Goal: Information Seeking & Learning: Learn about a topic

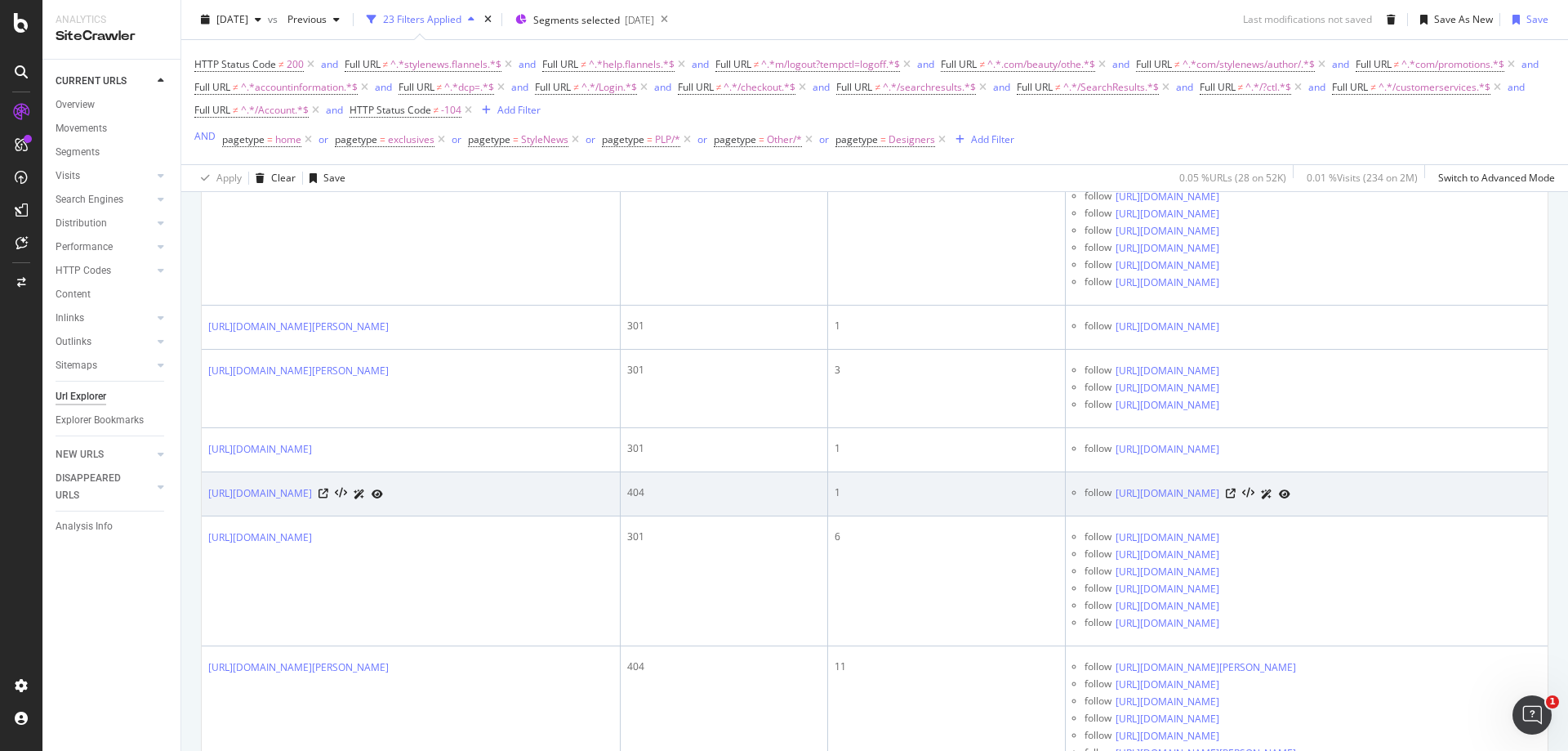
scroll to position [654, 0]
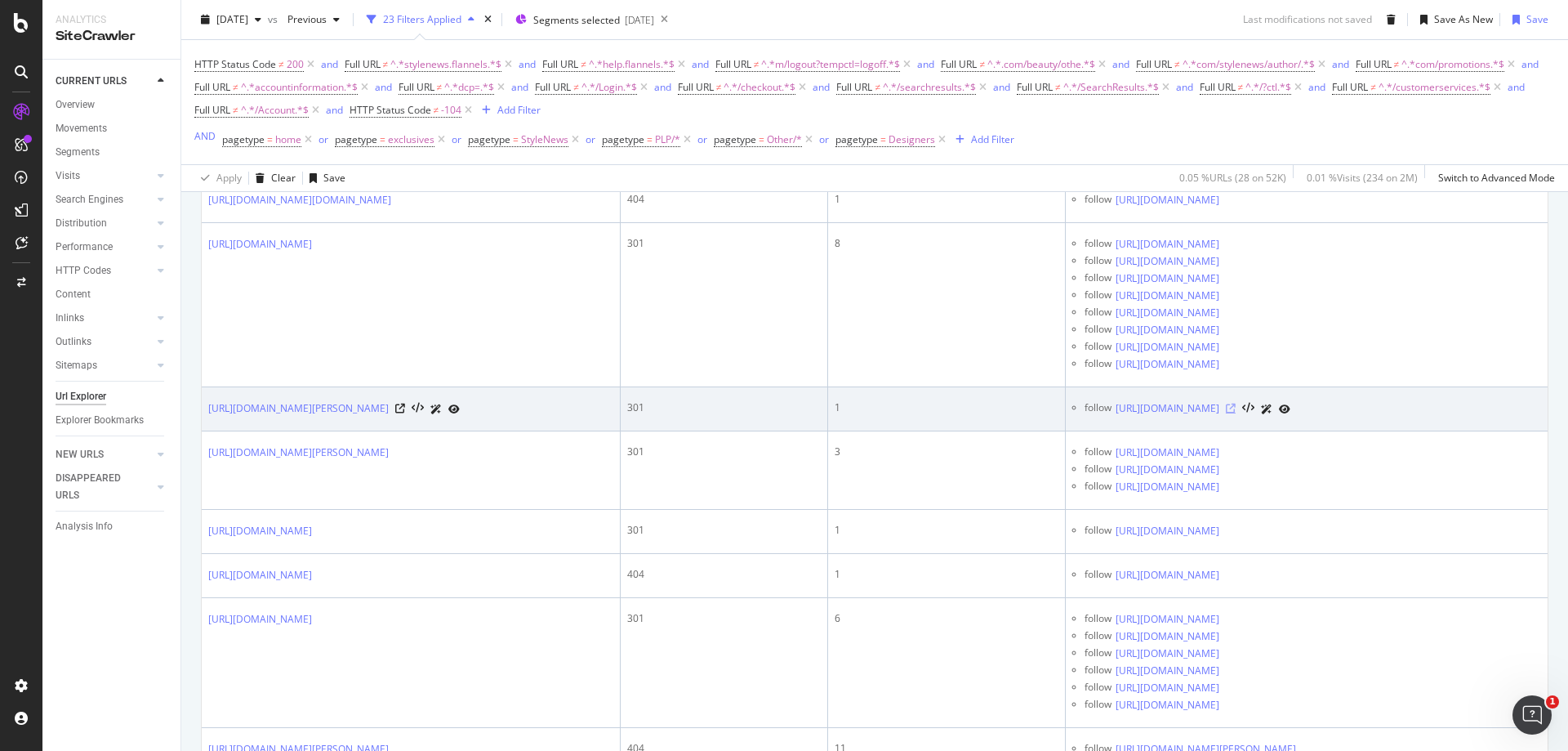
click at [1236, 408] on icon at bounding box center [1231, 408] width 10 height 10
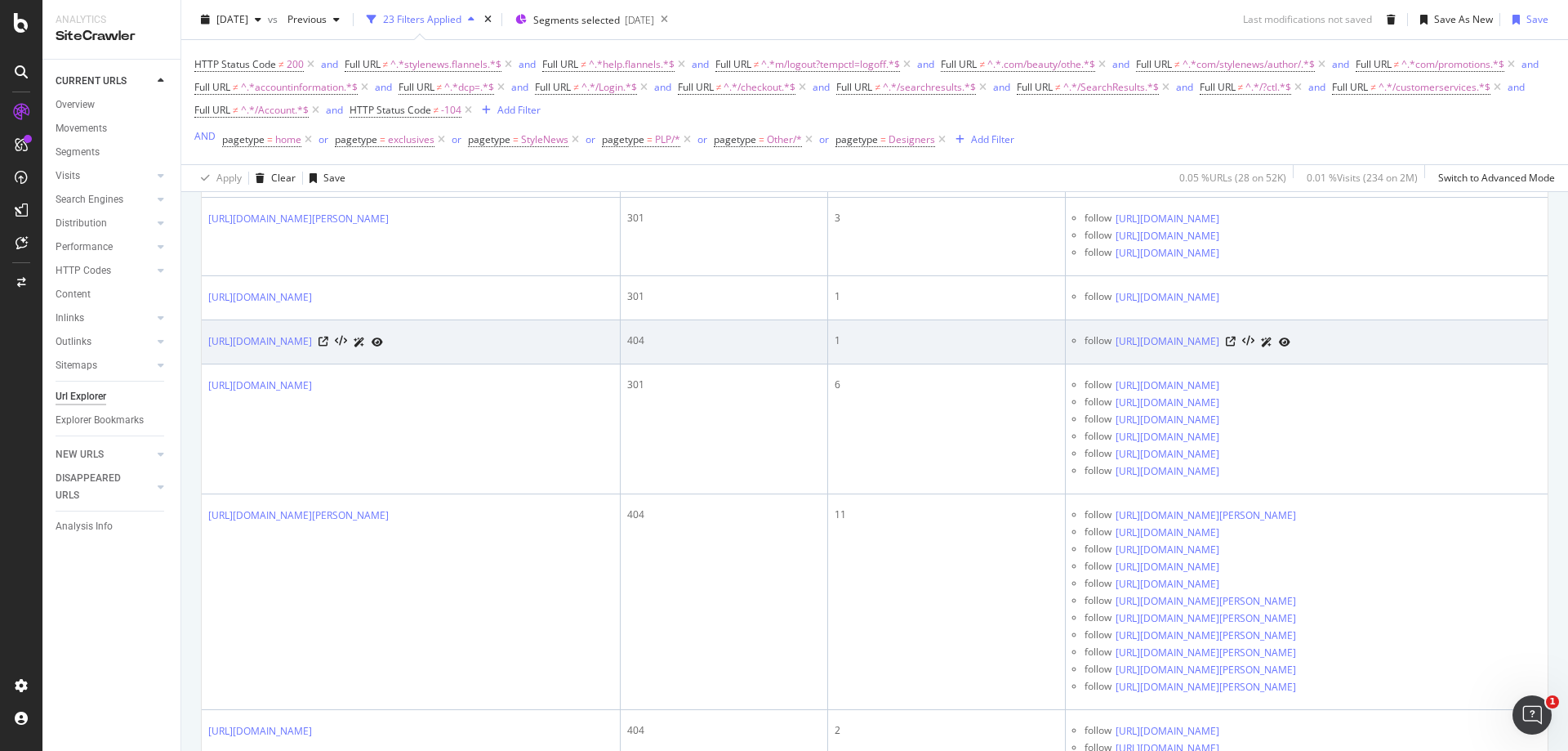
scroll to position [981, 0]
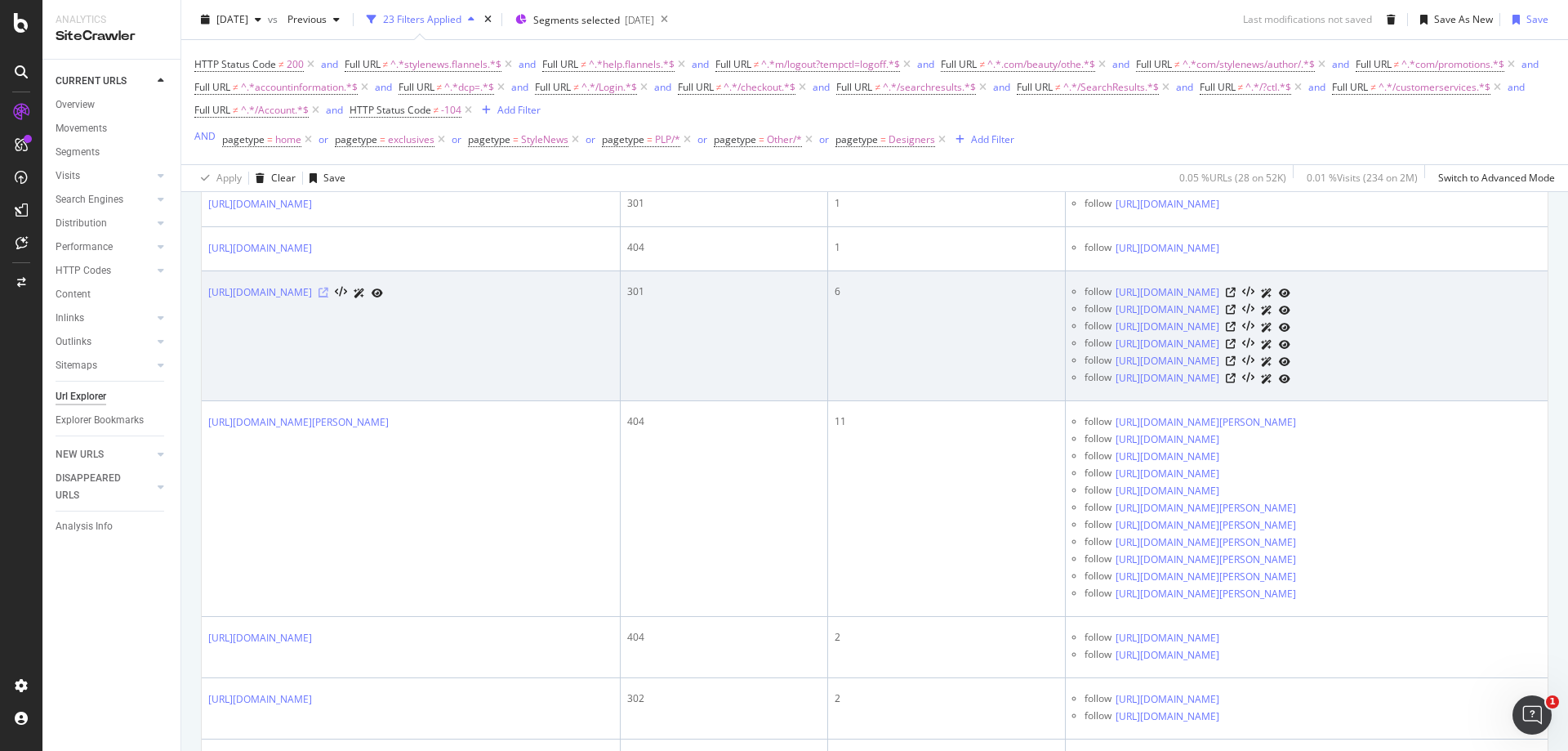
click at [328, 293] on icon at bounding box center [323, 293] width 10 height 10
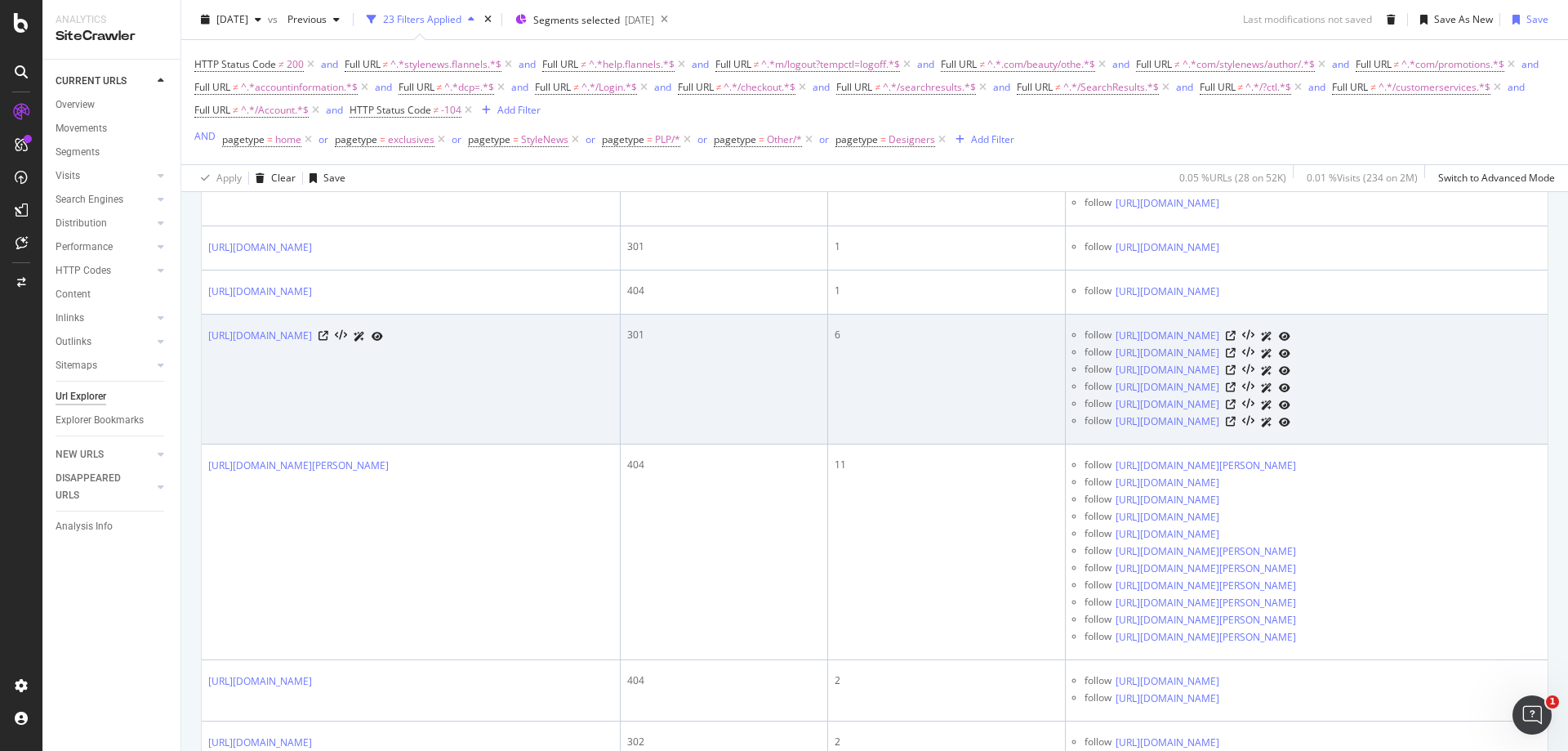
scroll to position [899, 0]
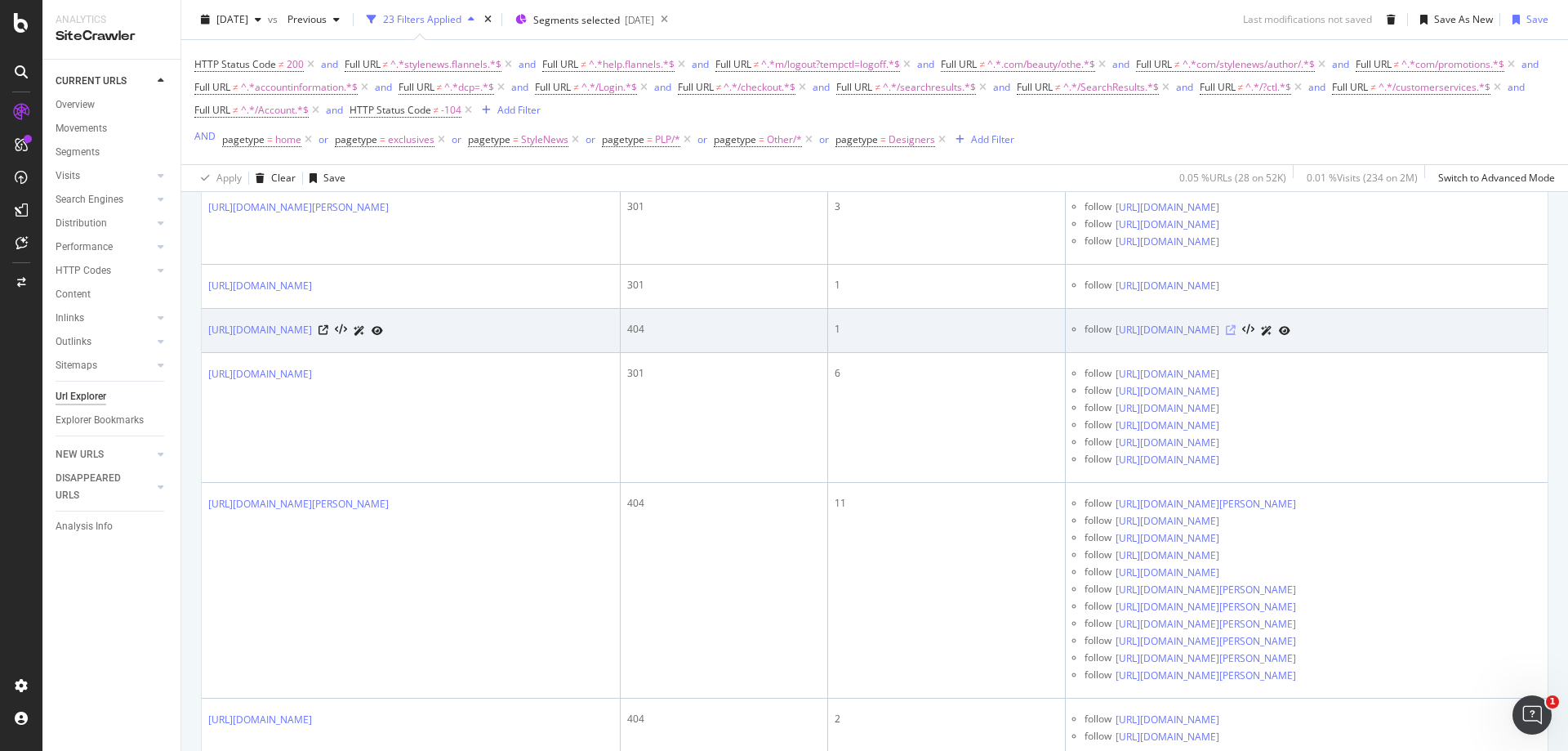
click at [1236, 326] on icon at bounding box center [1231, 330] width 10 height 10
click at [1116, 326] on link "[URL][DOMAIN_NAME]" at bounding box center [1168, 330] width 104 height 17
click at [328, 330] on icon at bounding box center [323, 330] width 10 height 10
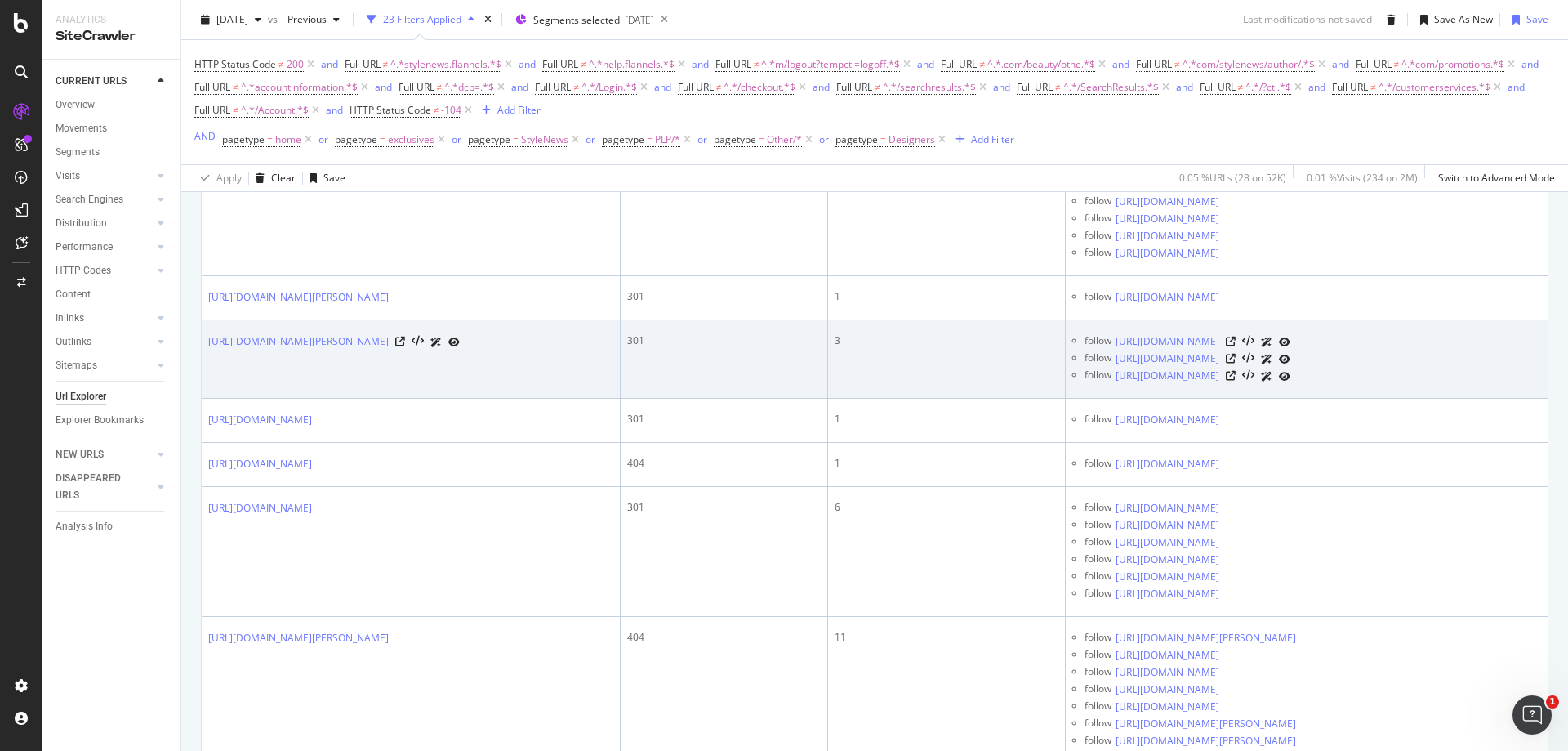
scroll to position [735, 0]
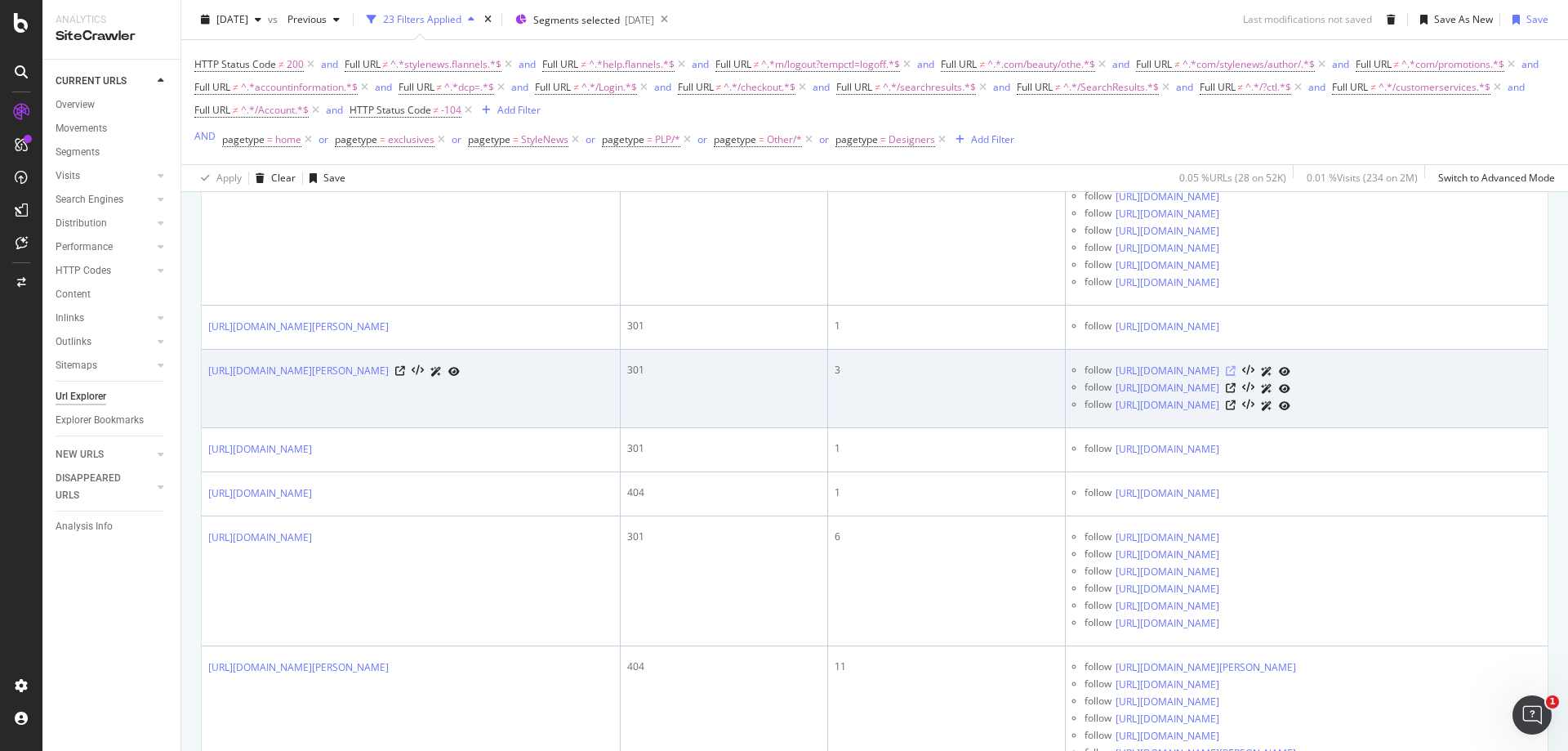
click at [1236, 371] on icon at bounding box center [1231, 370] width 10 height 10
click at [368, 374] on link "[URL][DOMAIN_NAME][PERSON_NAME]" at bounding box center [298, 371] width 181 height 17
click at [405, 369] on icon at bounding box center [400, 370] width 10 height 10
click at [1236, 387] on icon at bounding box center [1231, 388] width 10 height 10
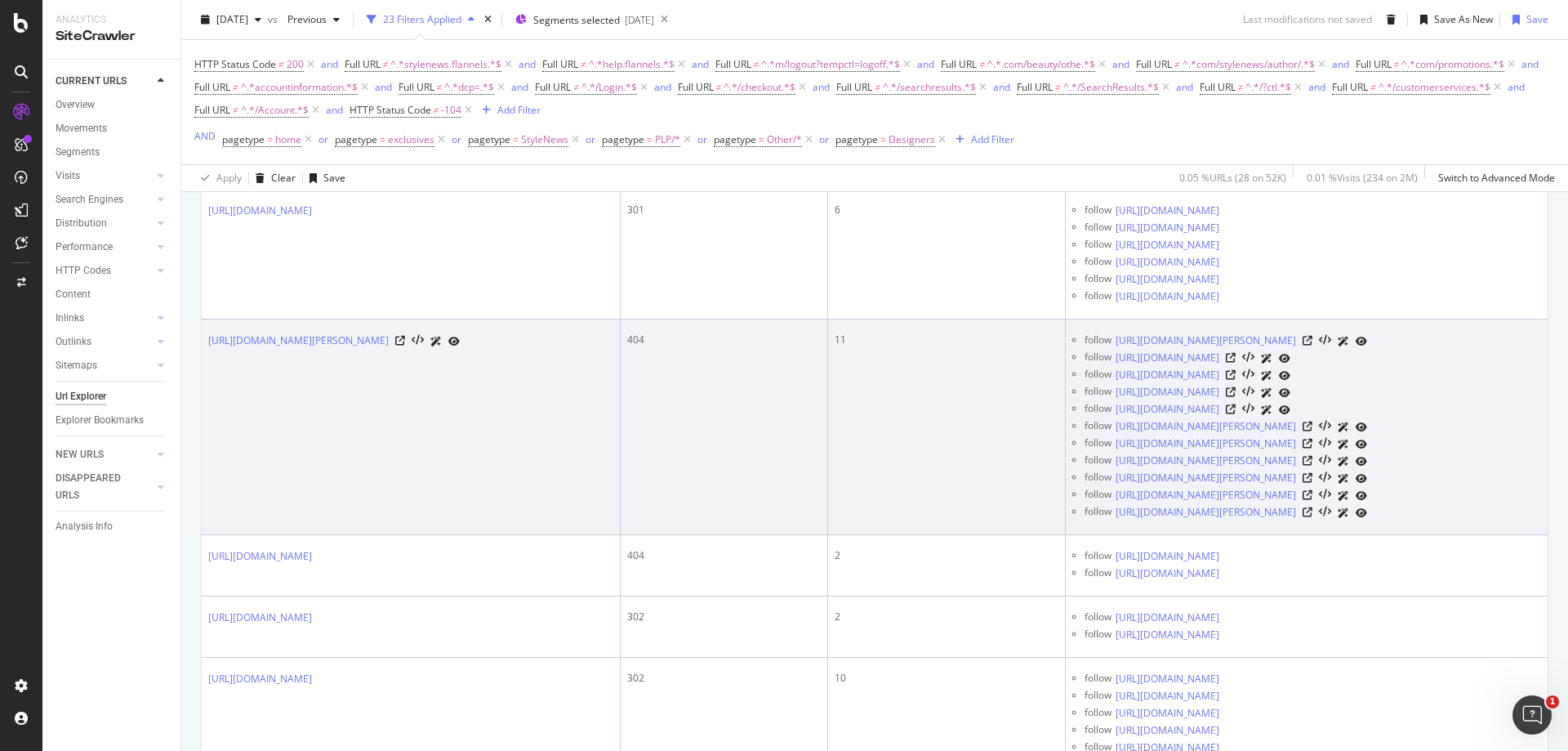
scroll to position [981, 0]
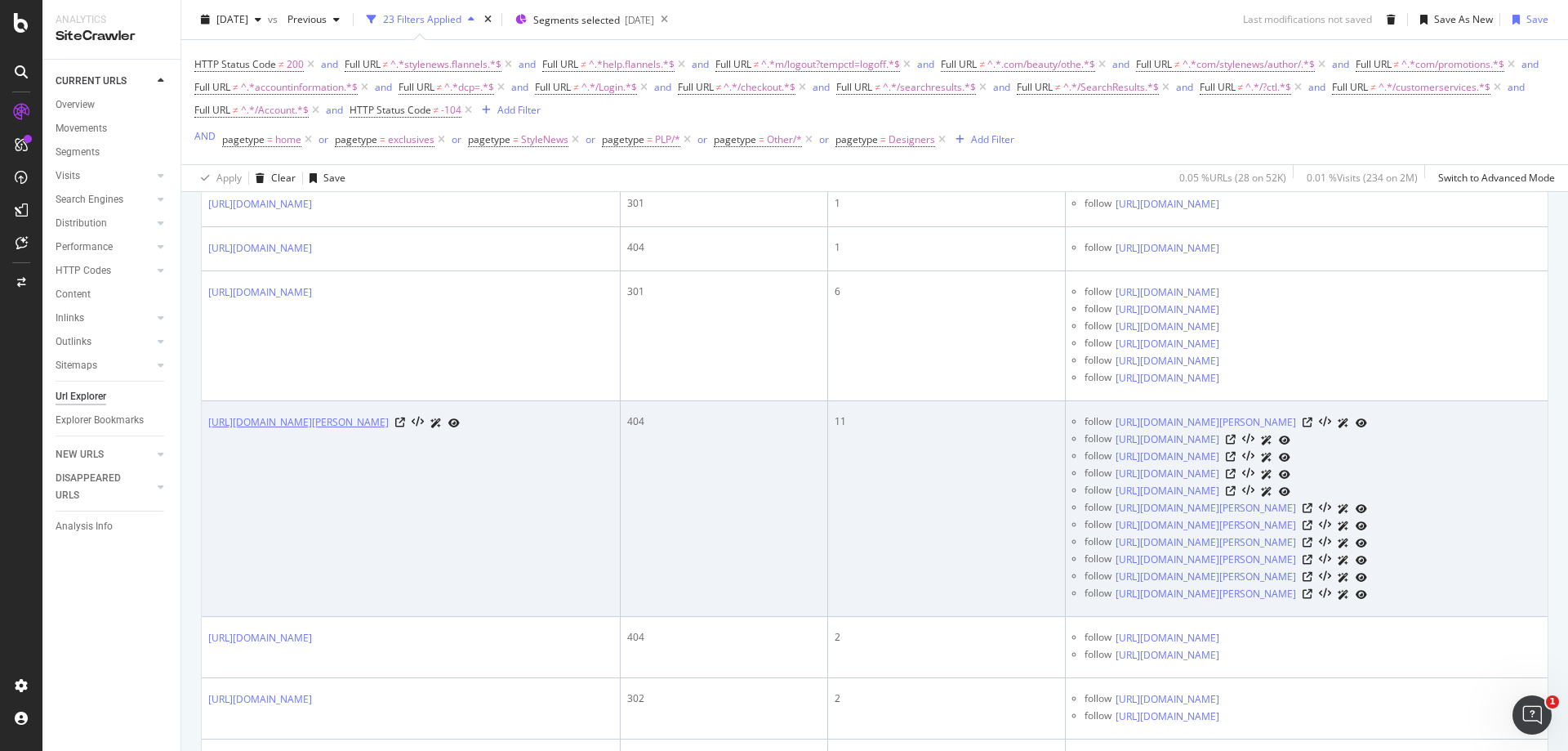
click at [326, 425] on link "[URL][DOMAIN_NAME][PERSON_NAME]" at bounding box center [298, 423] width 181 height 17
click at [405, 423] on icon at bounding box center [400, 422] width 10 height 10
click at [405, 425] on icon at bounding box center [400, 422] width 10 height 10
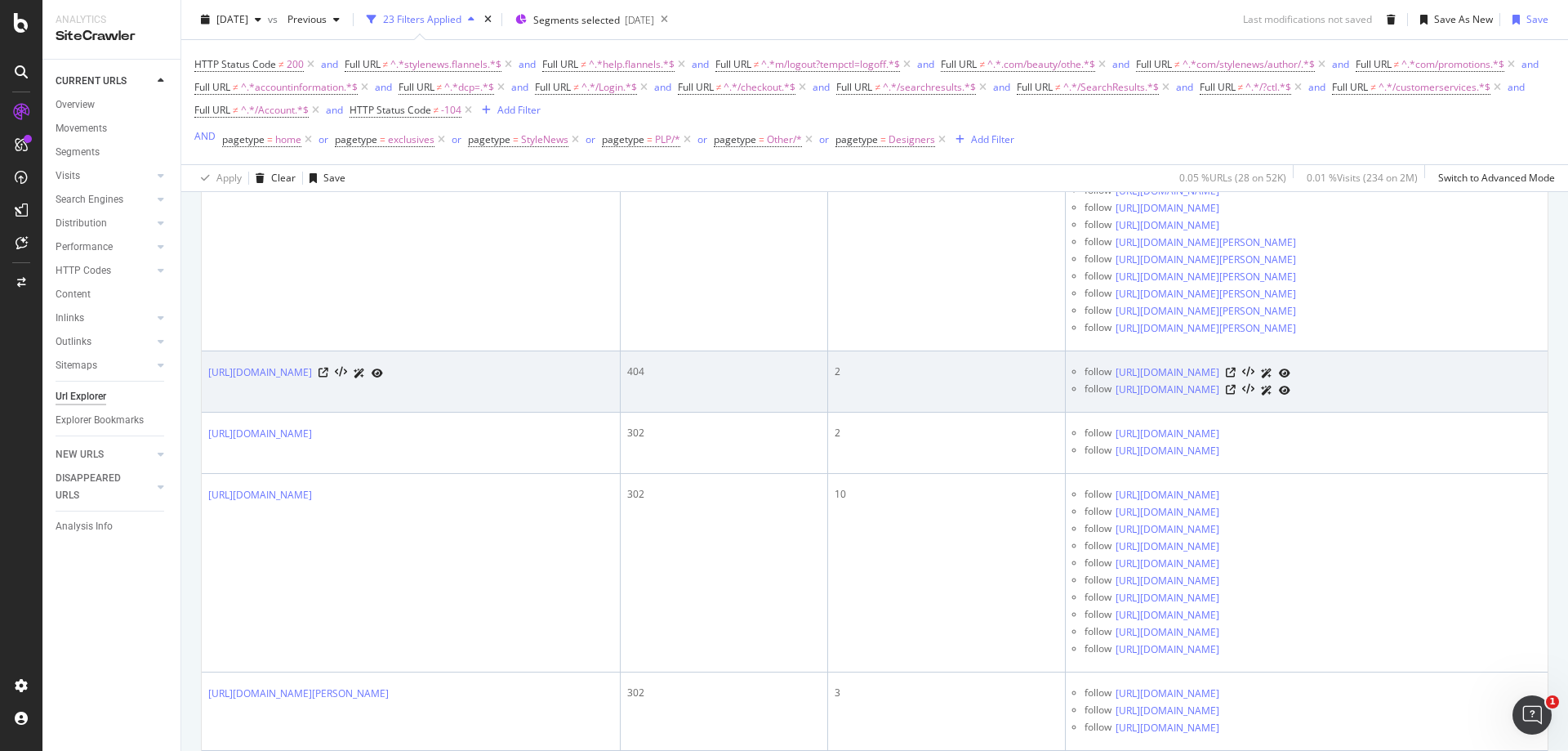
scroll to position [1389, 0]
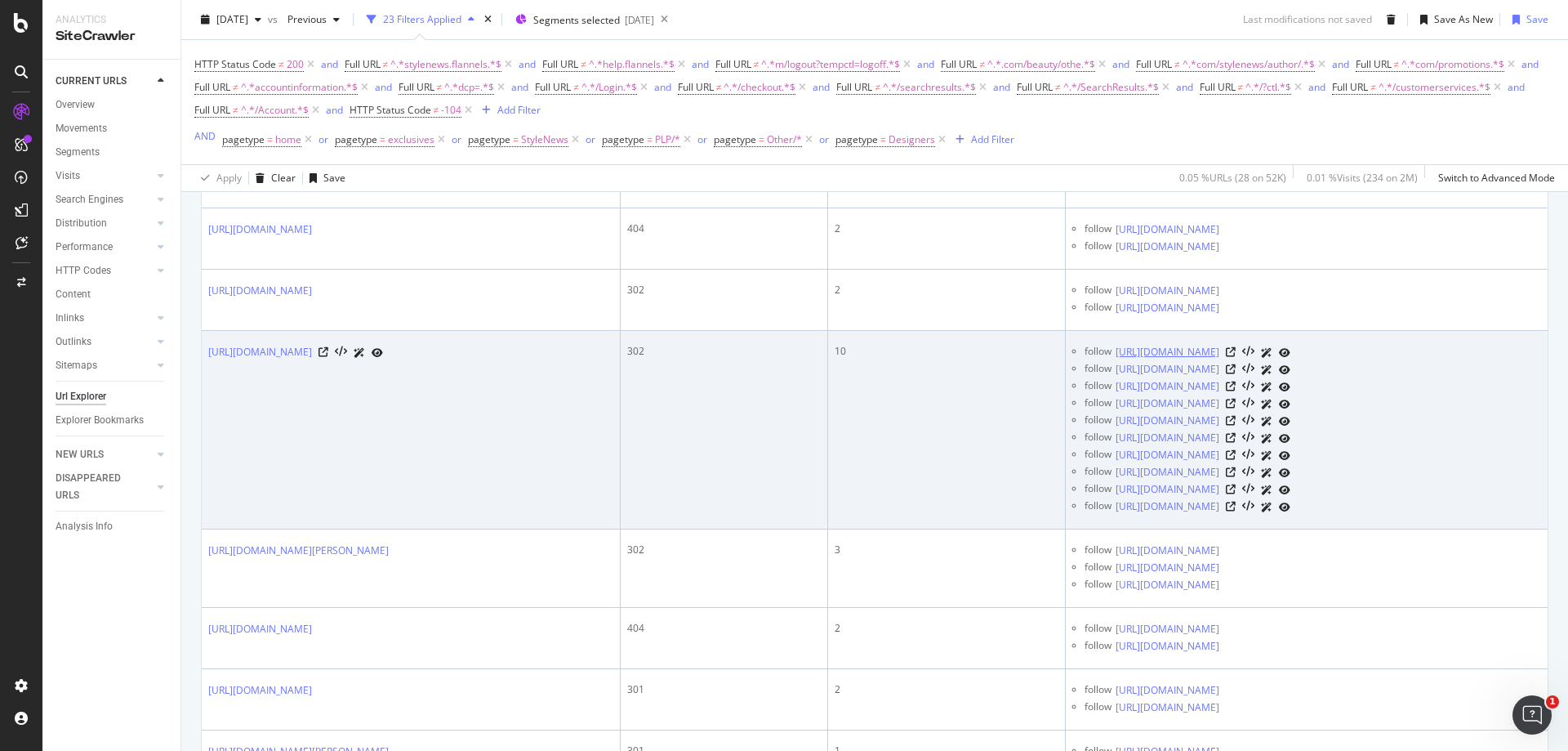
click at [1220, 349] on link "[URL][DOMAIN_NAME]" at bounding box center [1168, 352] width 104 height 17
click at [1236, 351] on icon at bounding box center [1231, 352] width 10 height 10
click at [328, 355] on icon at bounding box center [323, 352] width 10 height 10
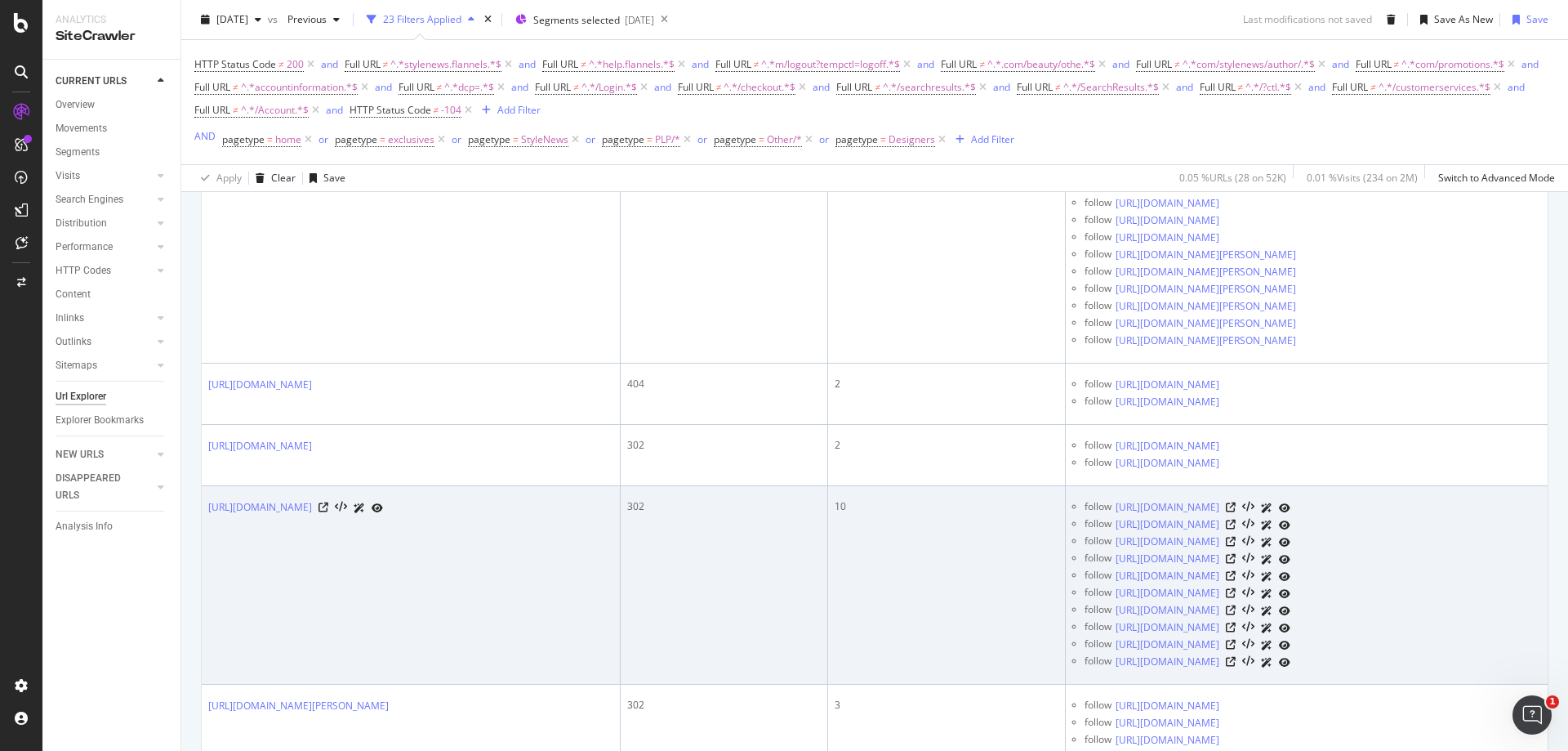
scroll to position [1295, 0]
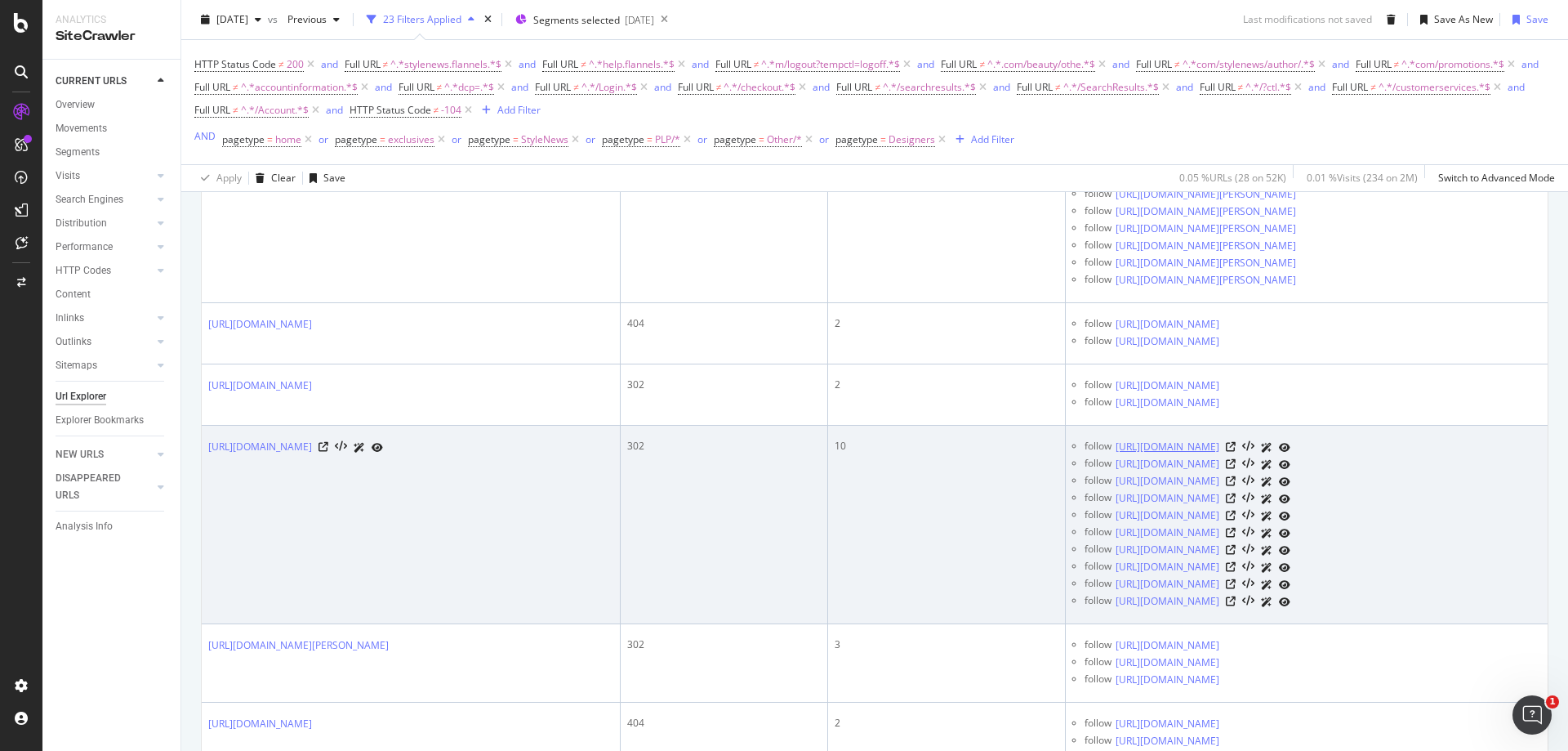
click at [1124, 450] on link "[URL][DOMAIN_NAME]" at bounding box center [1168, 447] width 104 height 17
click at [1290, 443] on div "[URL][DOMAIN_NAME]" at bounding box center [1203, 447] width 175 height 17
click at [1236, 443] on icon at bounding box center [1231, 447] width 10 height 10
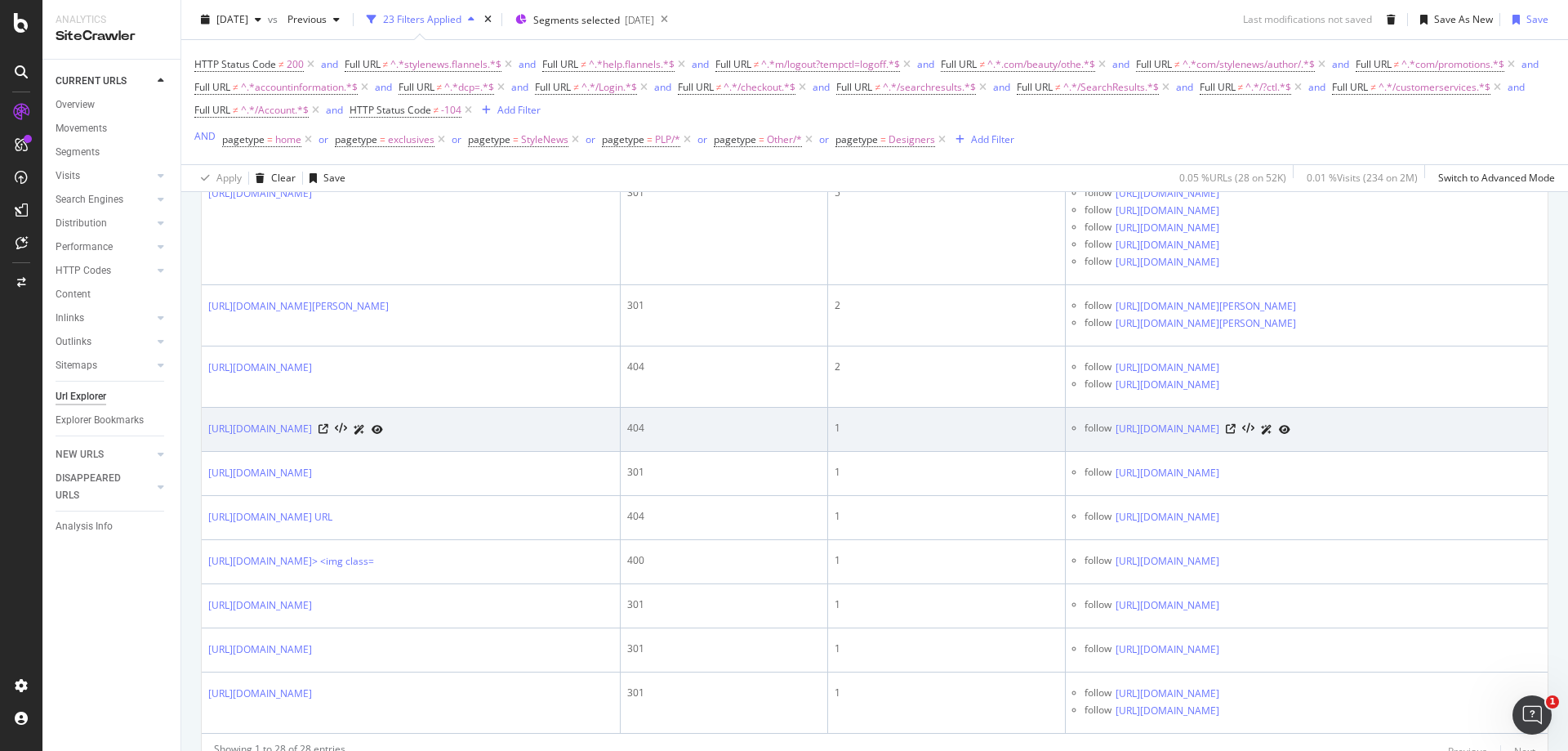
scroll to position [2030, 0]
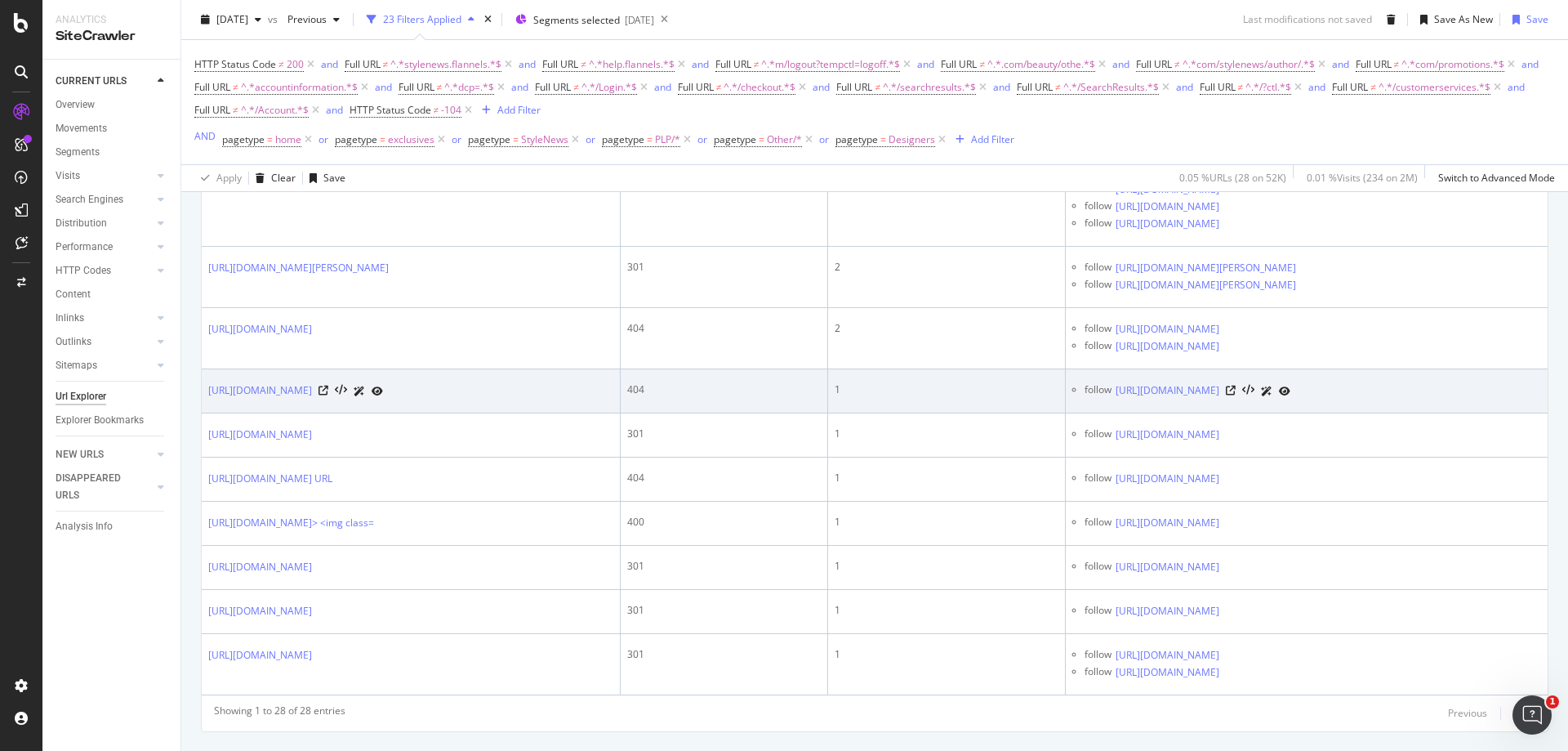
click at [1290, 400] on div "[URL][DOMAIN_NAME]" at bounding box center [1203, 391] width 175 height 17
click at [1236, 395] on icon at bounding box center [1231, 391] width 10 height 10
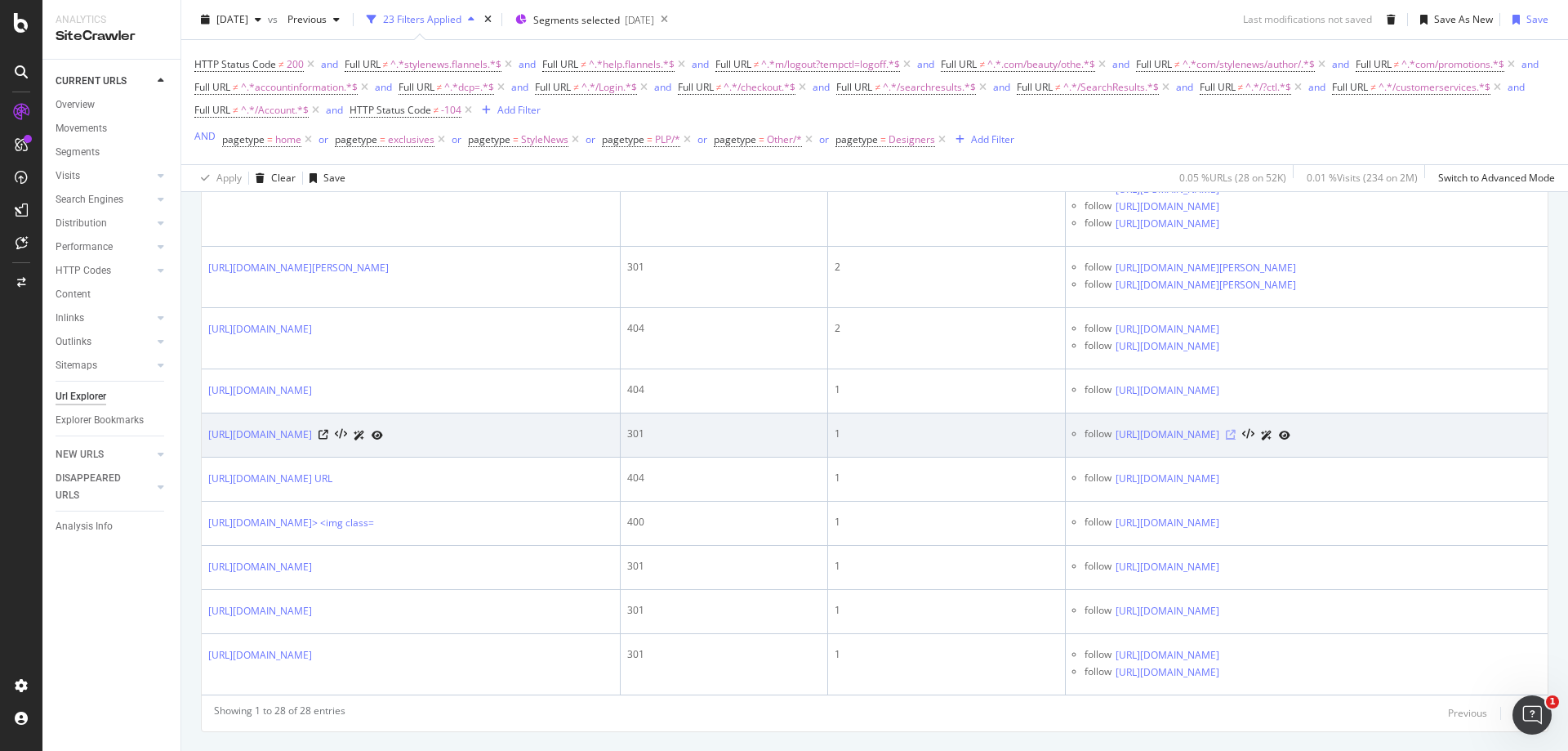
click at [1236, 440] on icon at bounding box center [1231, 435] width 10 height 10
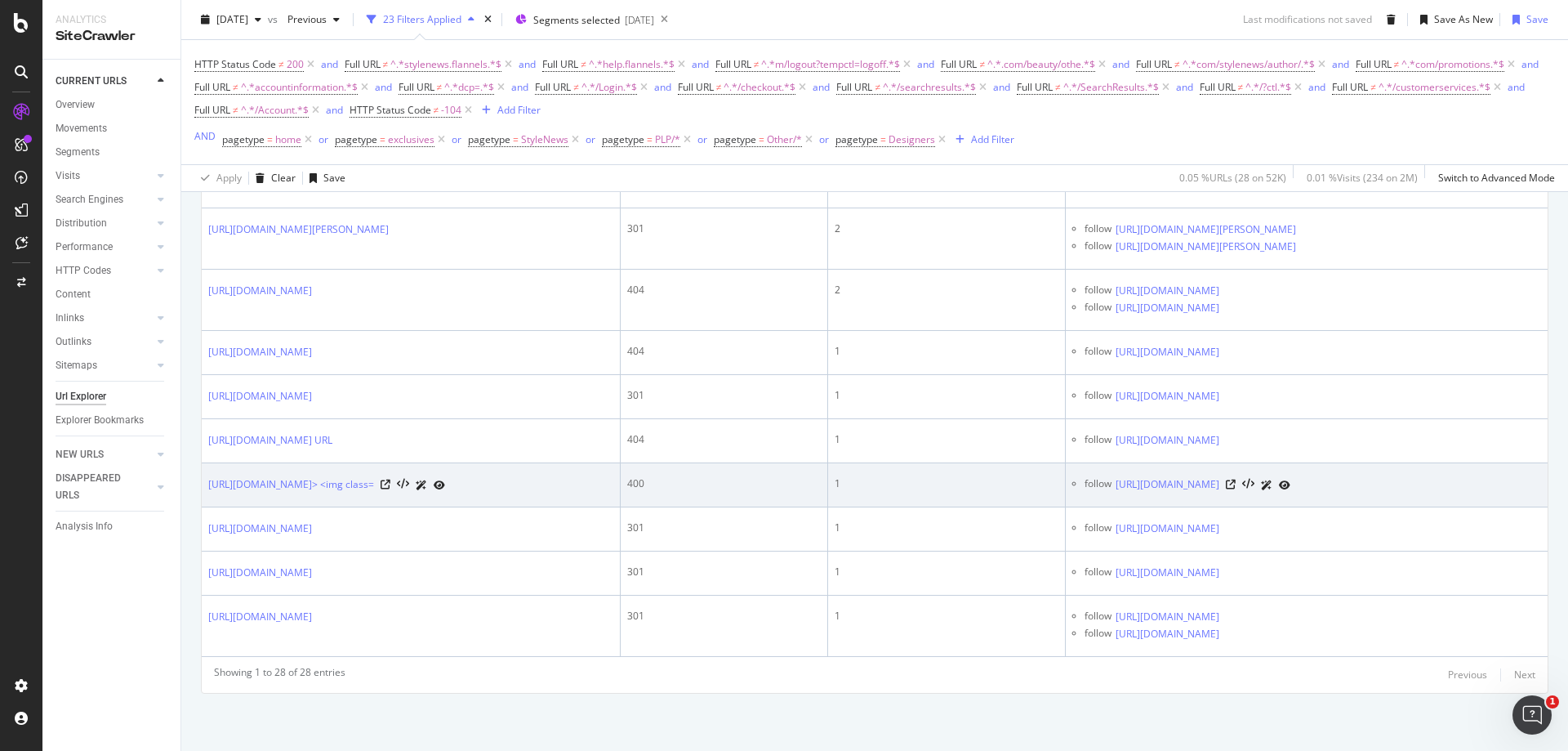
scroll to position [2161, 0]
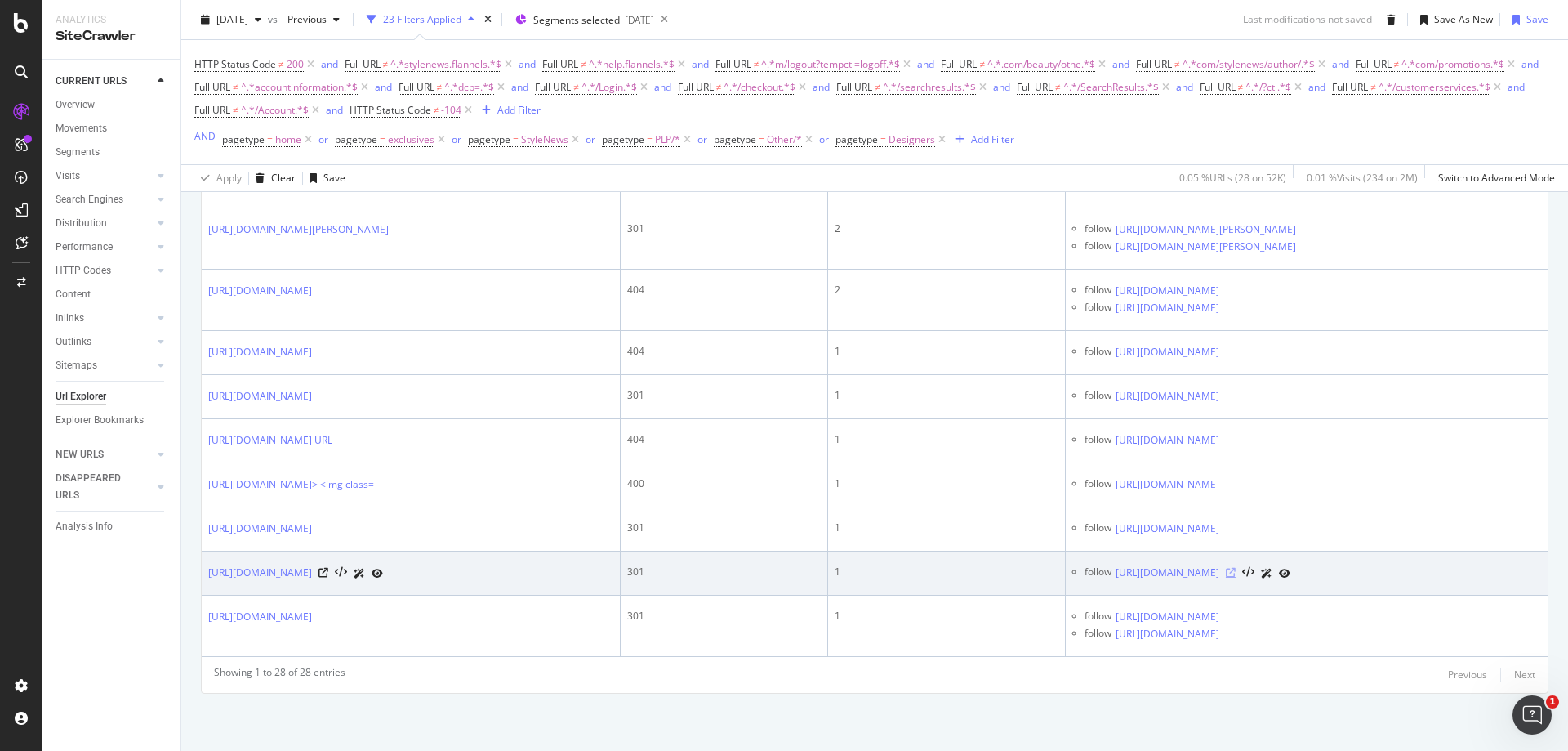
click at [1236, 572] on icon at bounding box center [1231, 572] width 10 height 10
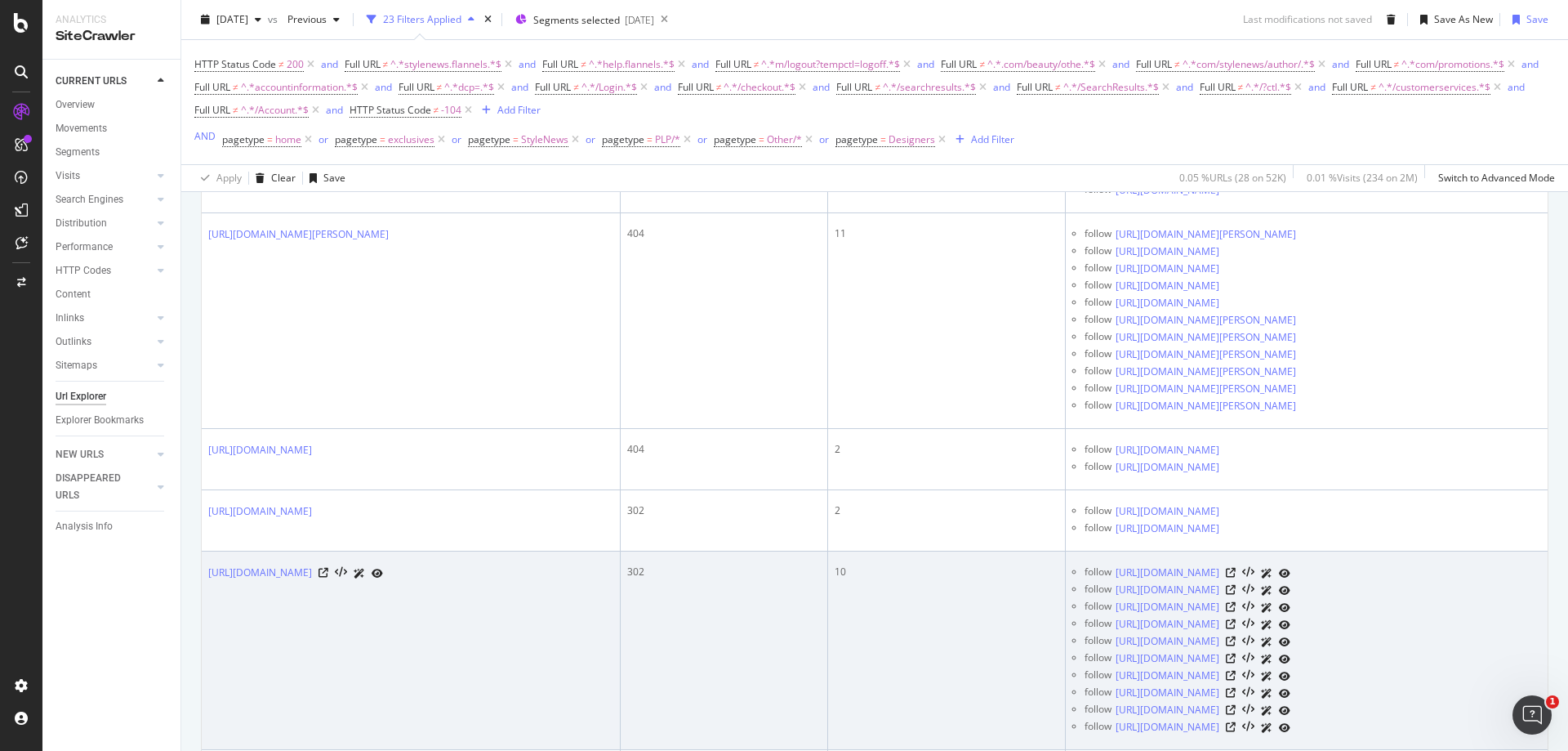
scroll to position [1263, 0]
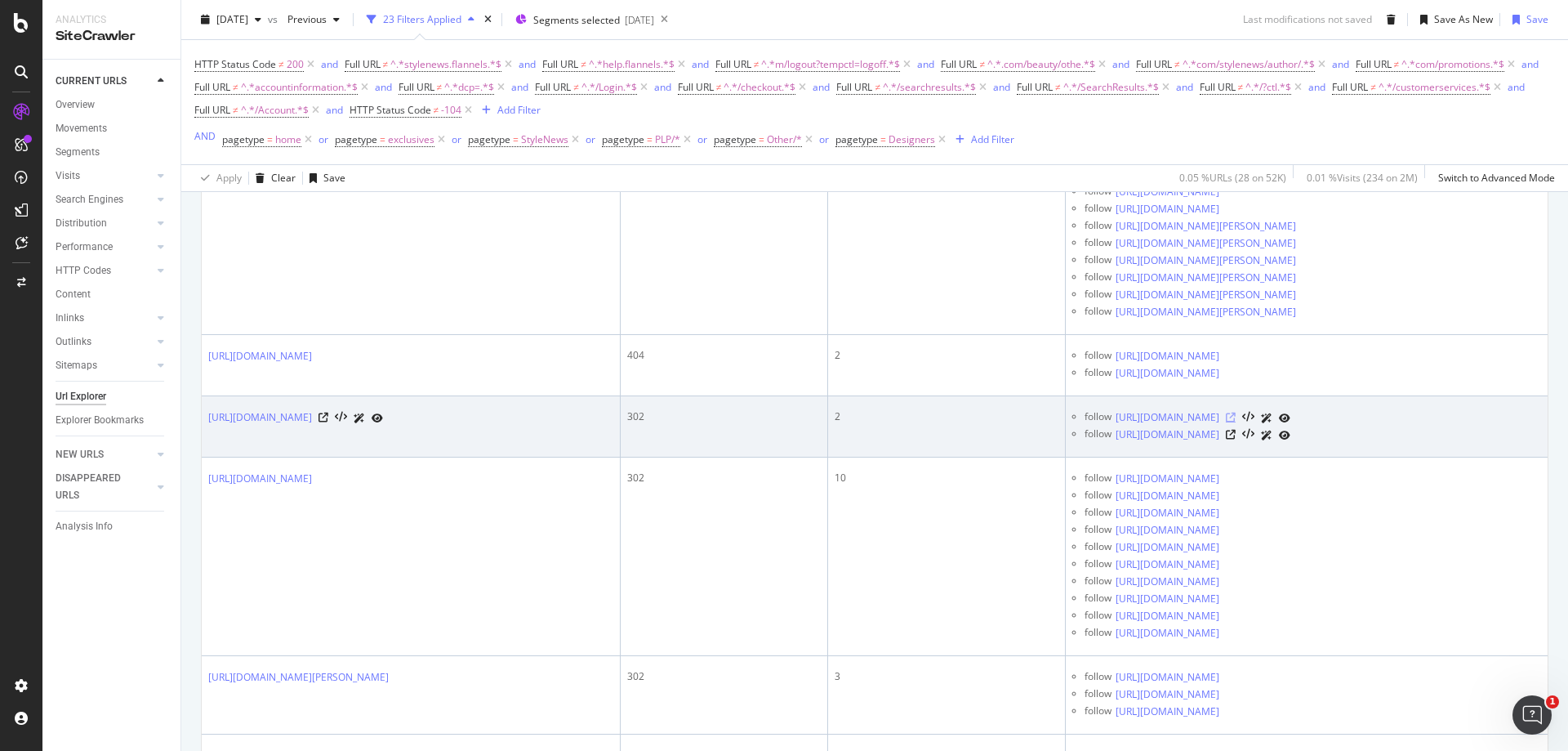
click at [1236, 420] on icon at bounding box center [1231, 417] width 10 height 10
click at [1236, 433] on icon at bounding box center [1231, 435] width 10 height 10
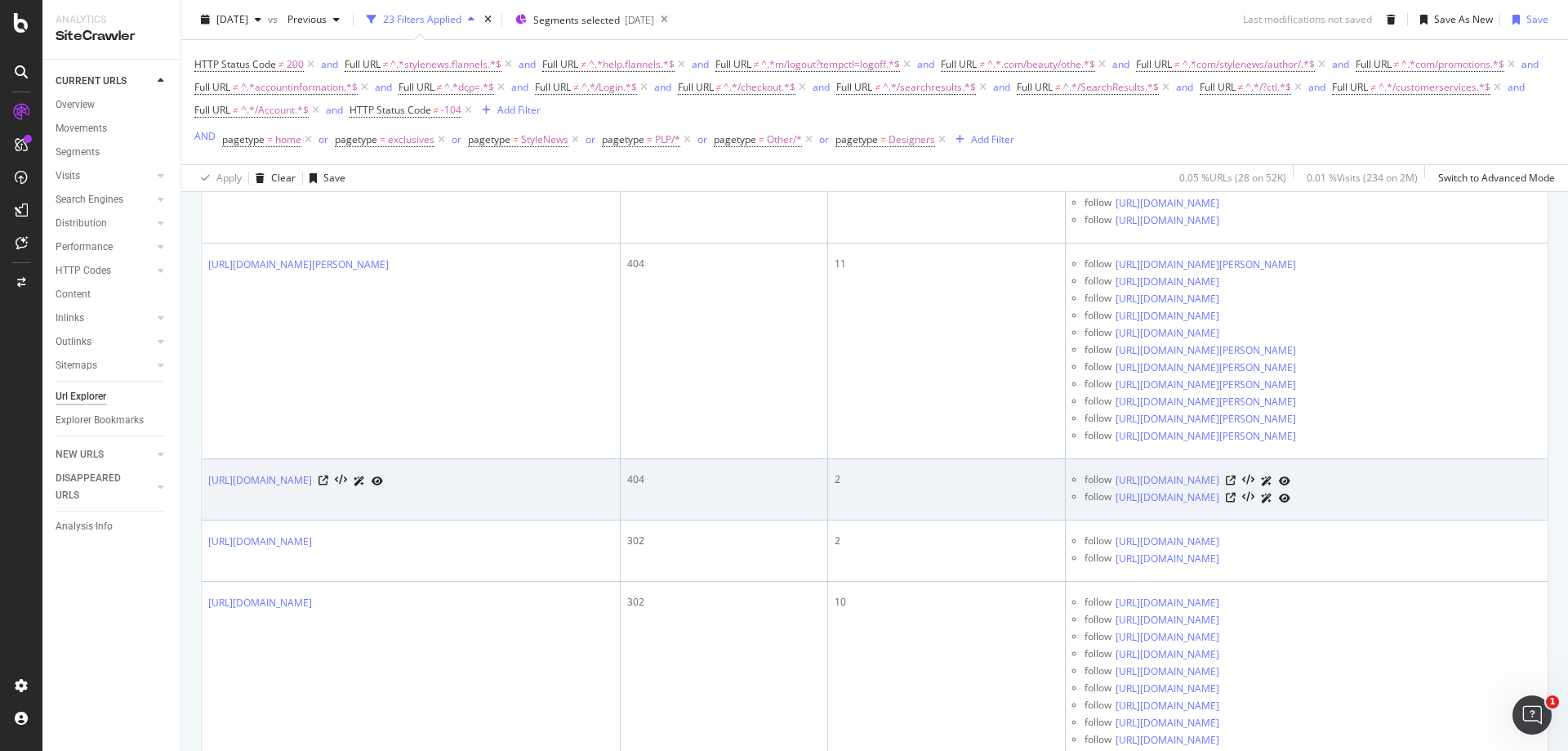
scroll to position [1099, 0]
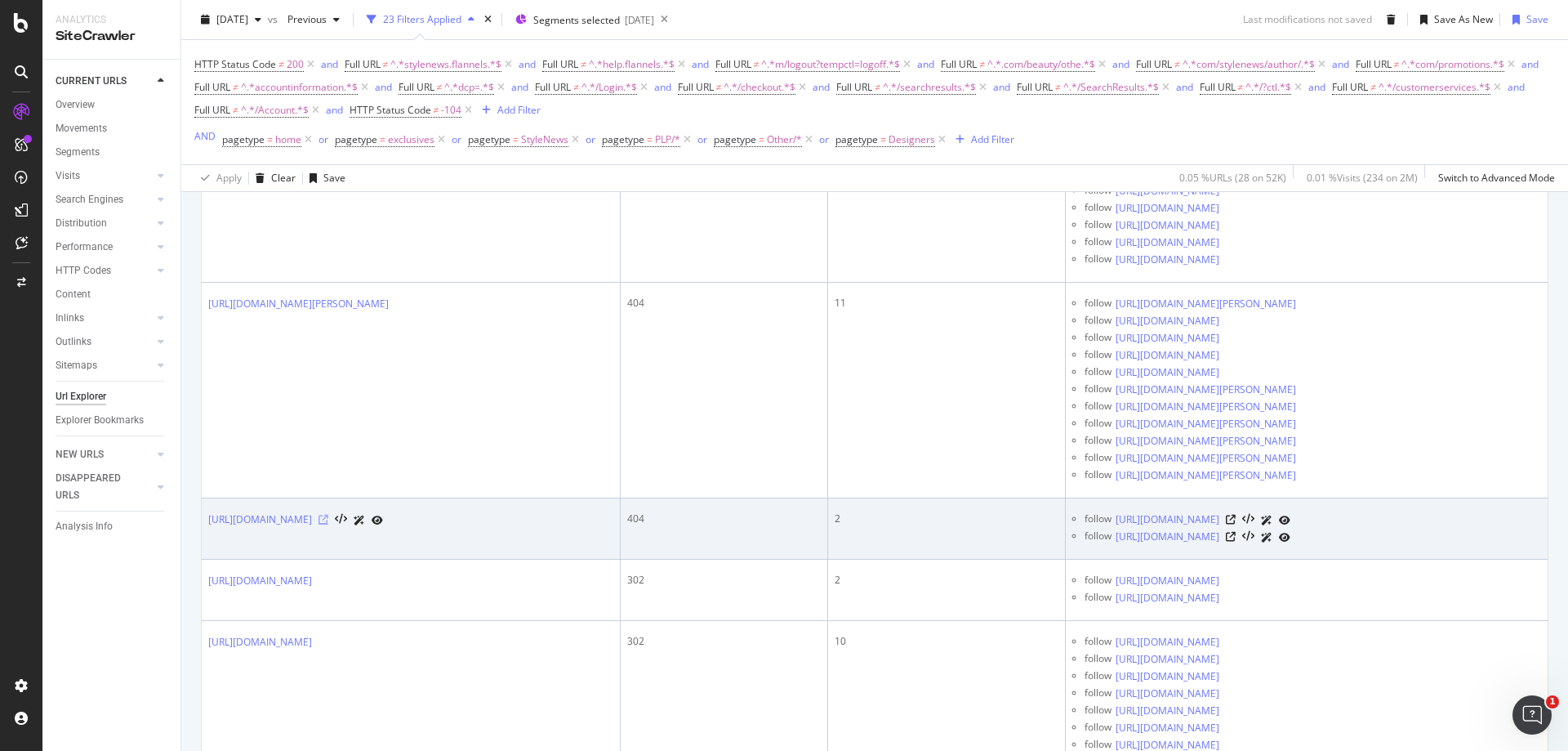
click at [328, 524] on icon at bounding box center [323, 520] width 10 height 10
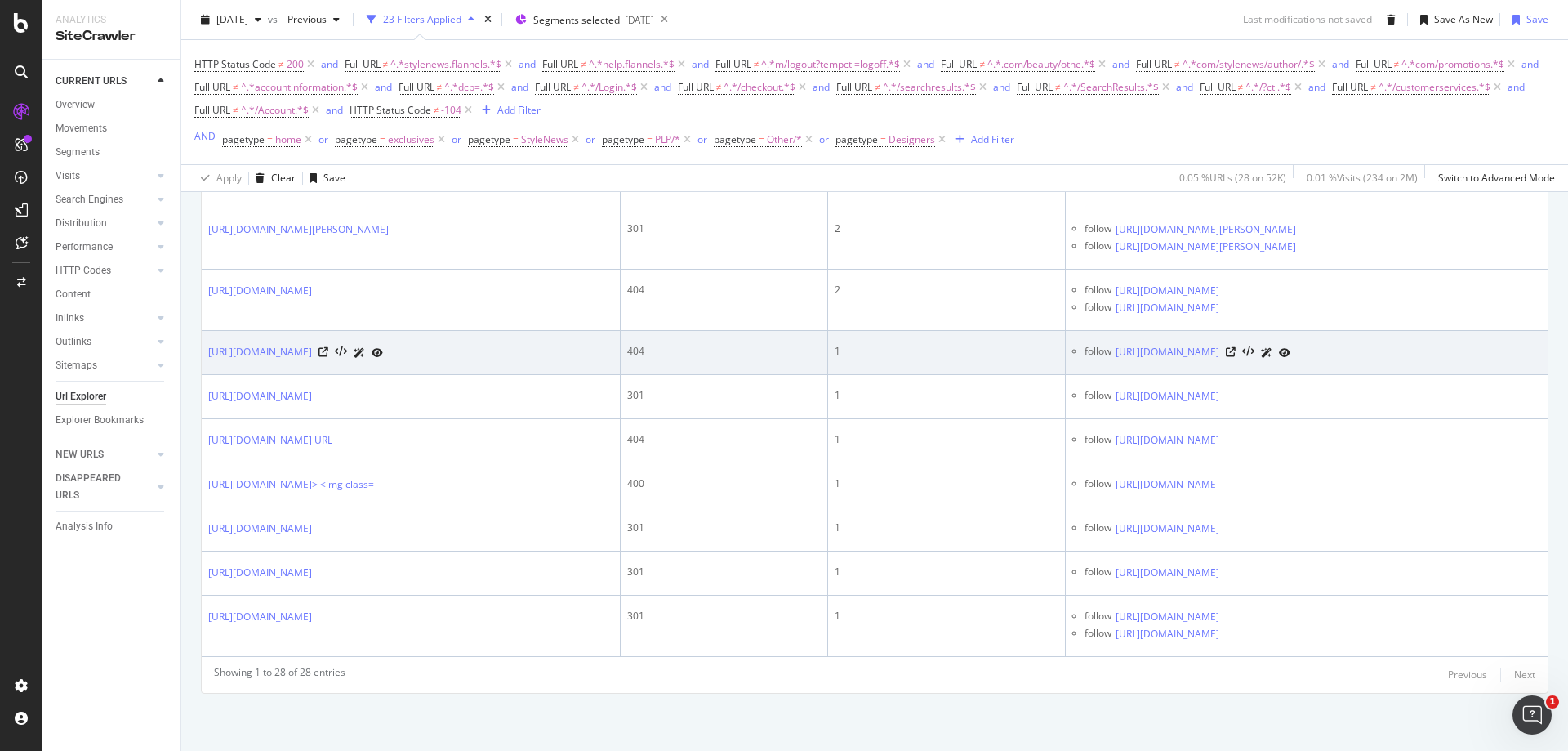
scroll to position [1835, 0]
